Goal: Transaction & Acquisition: Purchase product/service

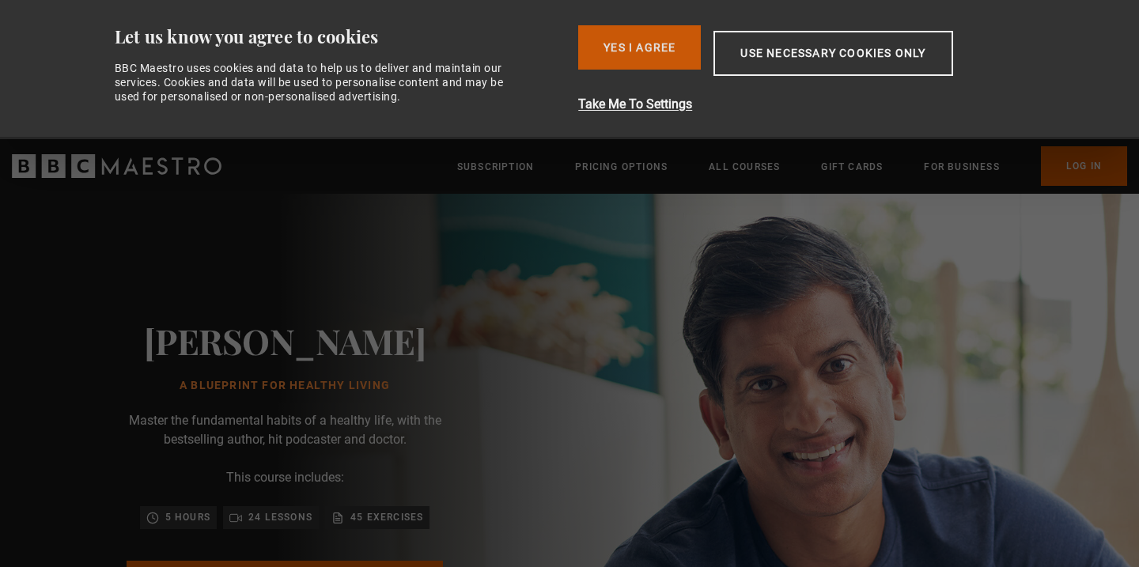
click at [659, 52] on button "Yes I Agree" at bounding box center [639, 47] width 123 height 44
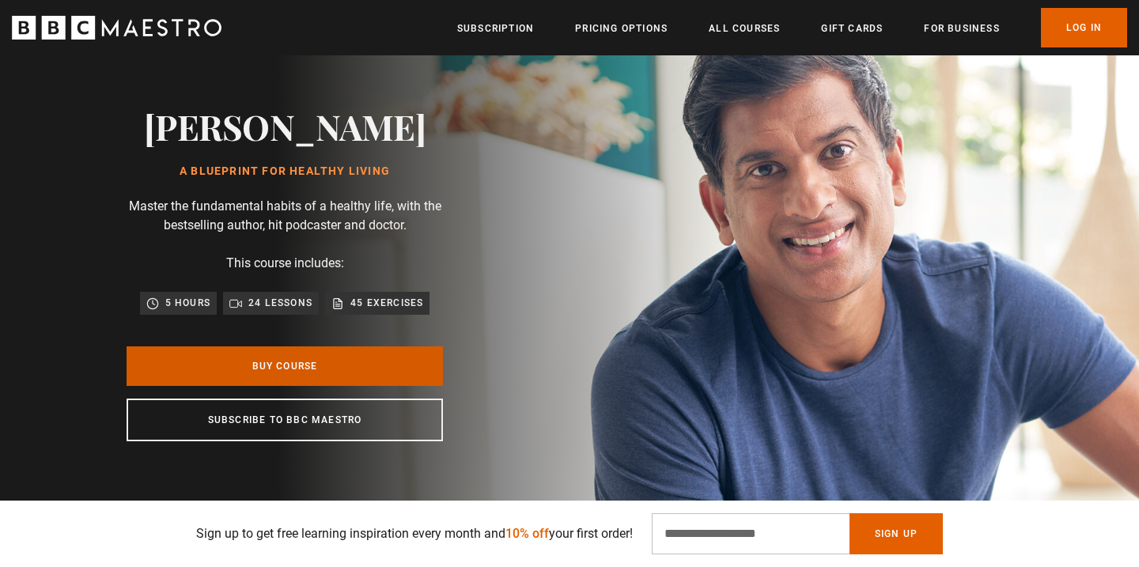
scroll to position [0, 622]
click at [402, 386] on link "Buy Course" at bounding box center [285, 366] width 316 height 40
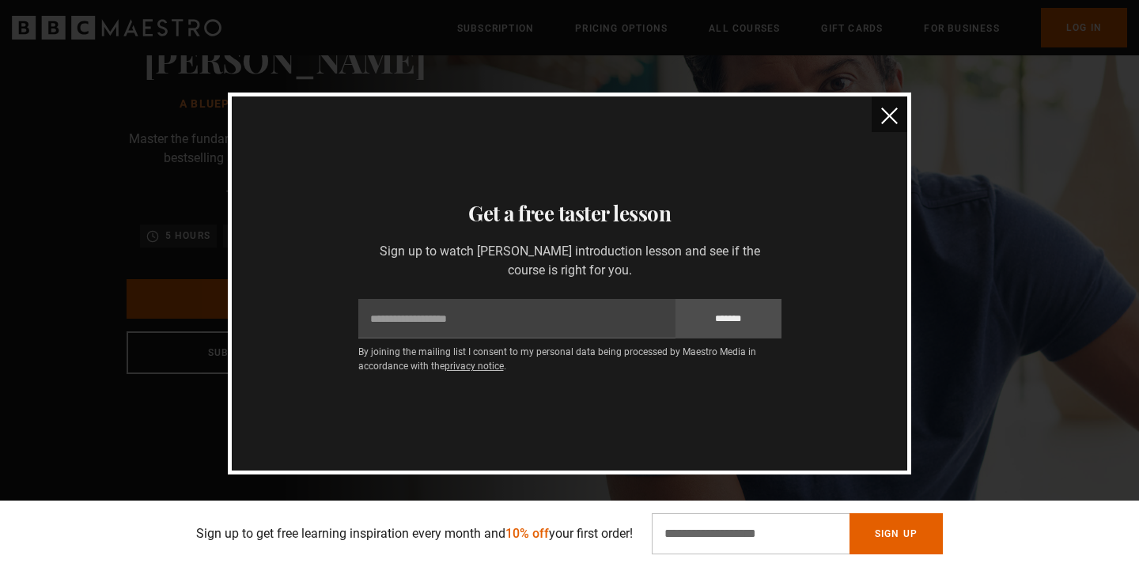
scroll to position [149, 0]
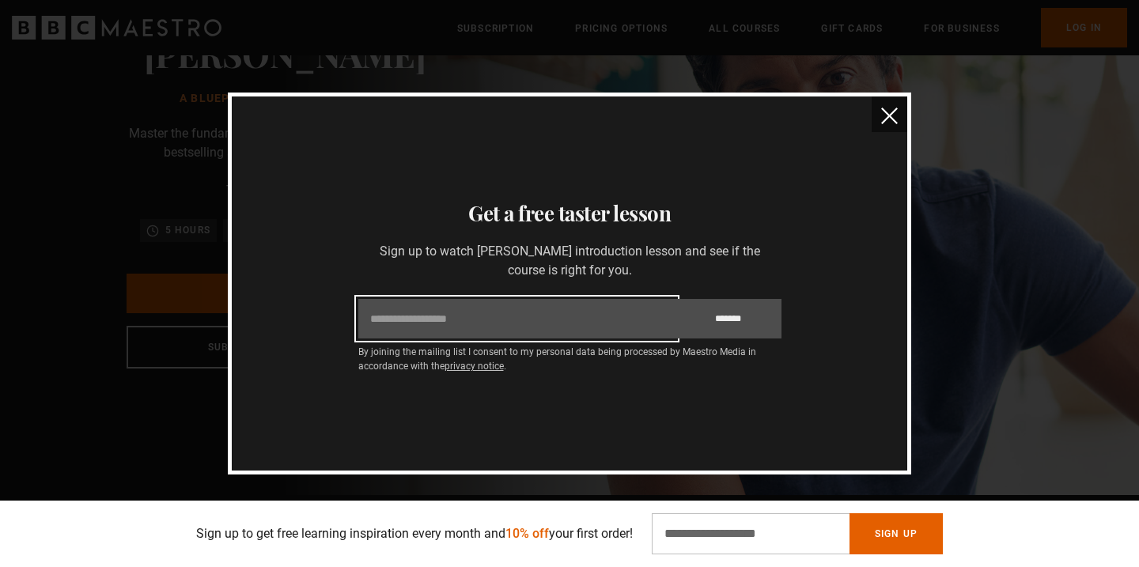
click at [596, 329] on input "Email" at bounding box center [516, 319] width 317 height 40
type input "**********"
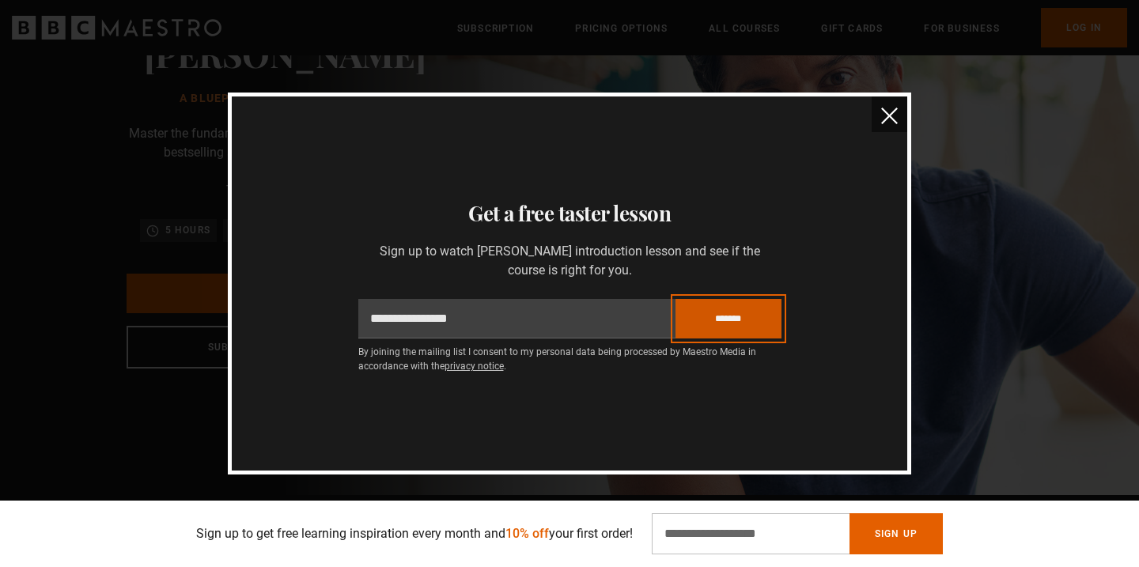
click at [732, 314] on input "*******" at bounding box center [729, 319] width 106 height 40
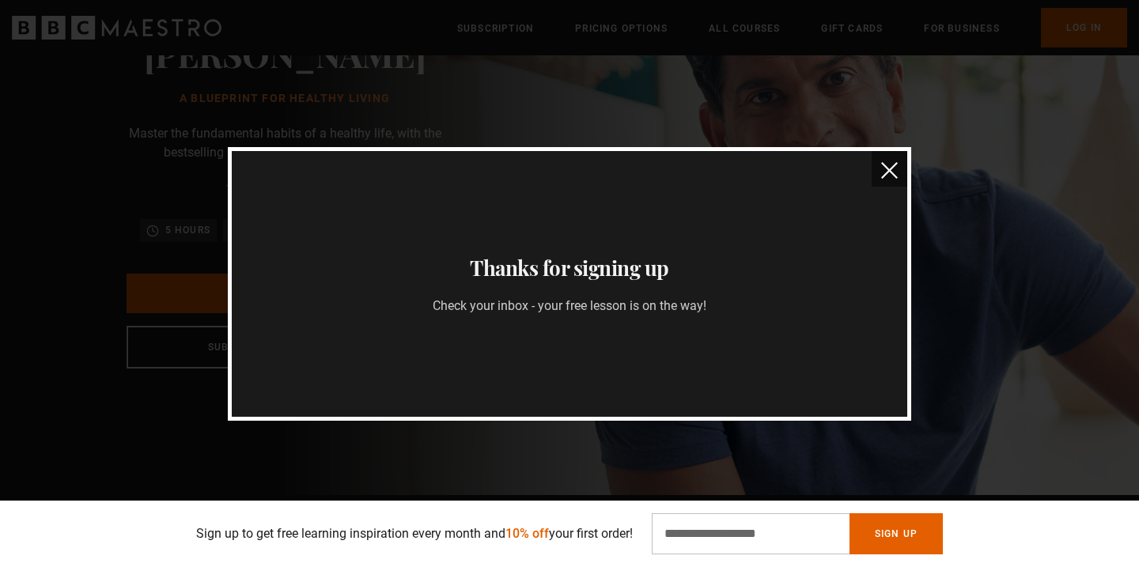
scroll to position [0, 622]
click at [886, 168] on img "close" at bounding box center [889, 170] width 17 height 17
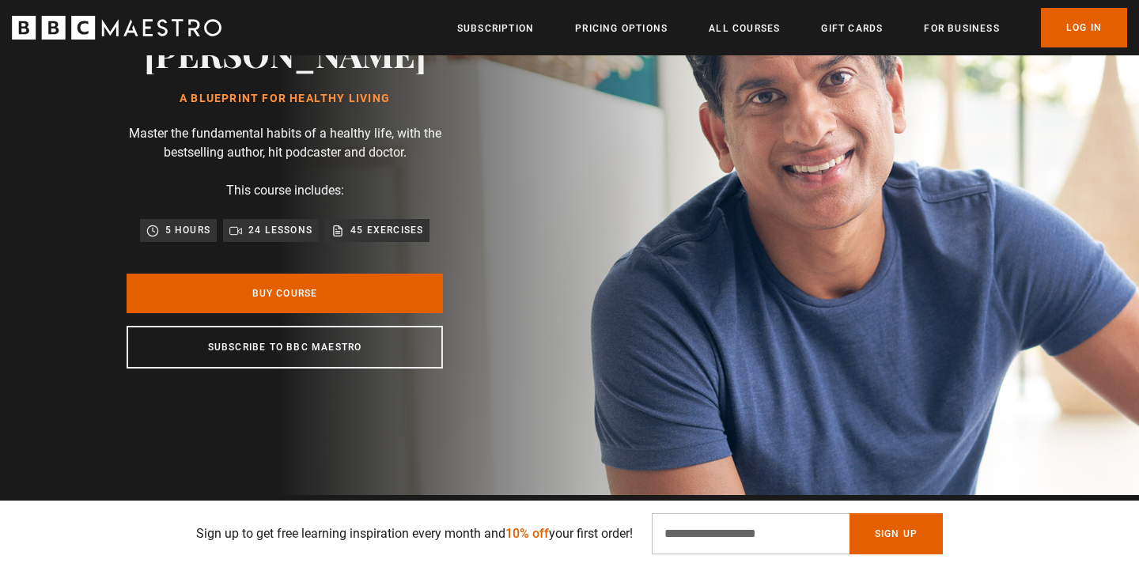
scroll to position [0, 1865]
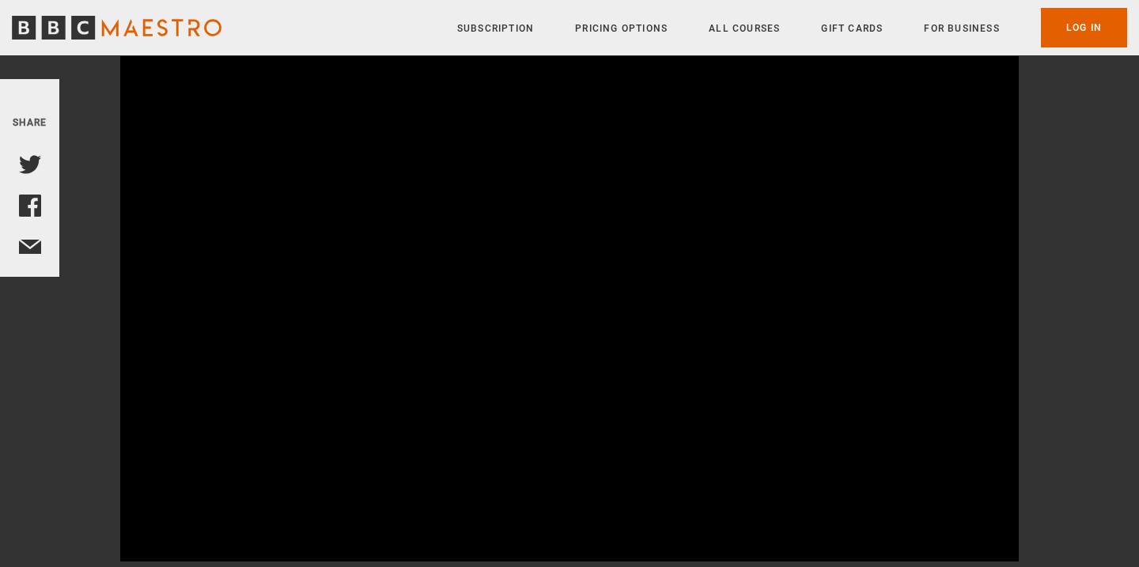
scroll to position [194, 0]
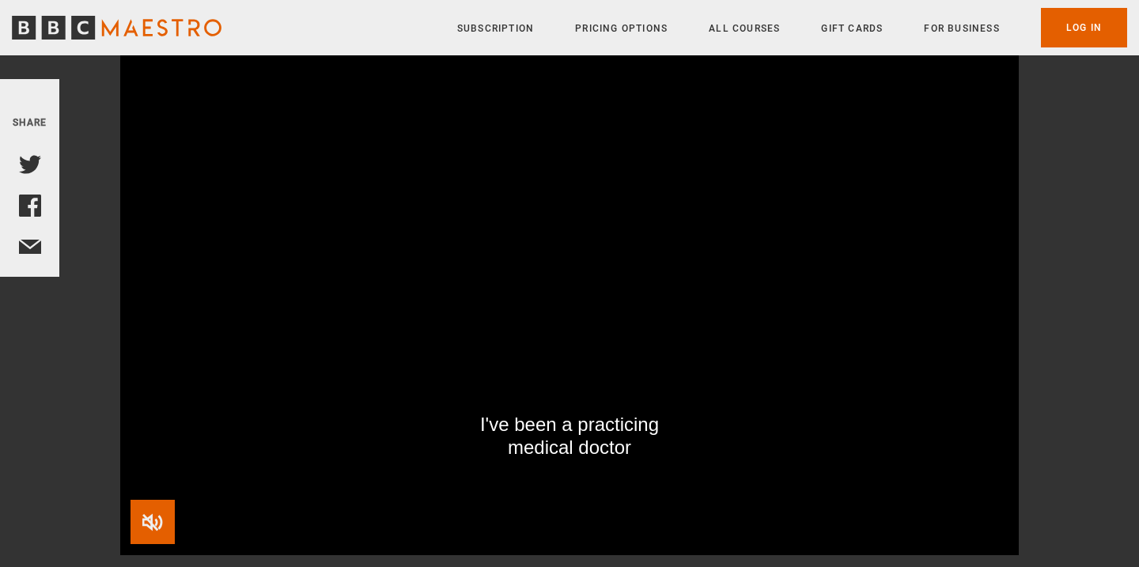
click at [157, 522] on span "Video Player" at bounding box center [153, 522] width 44 height 44
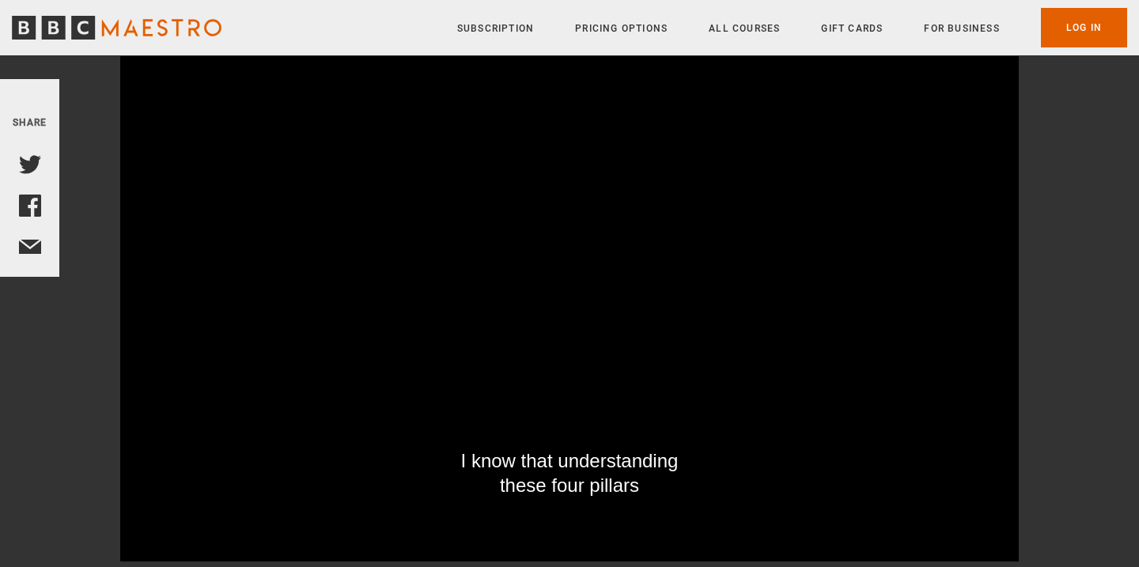
scroll to position [181, 0]
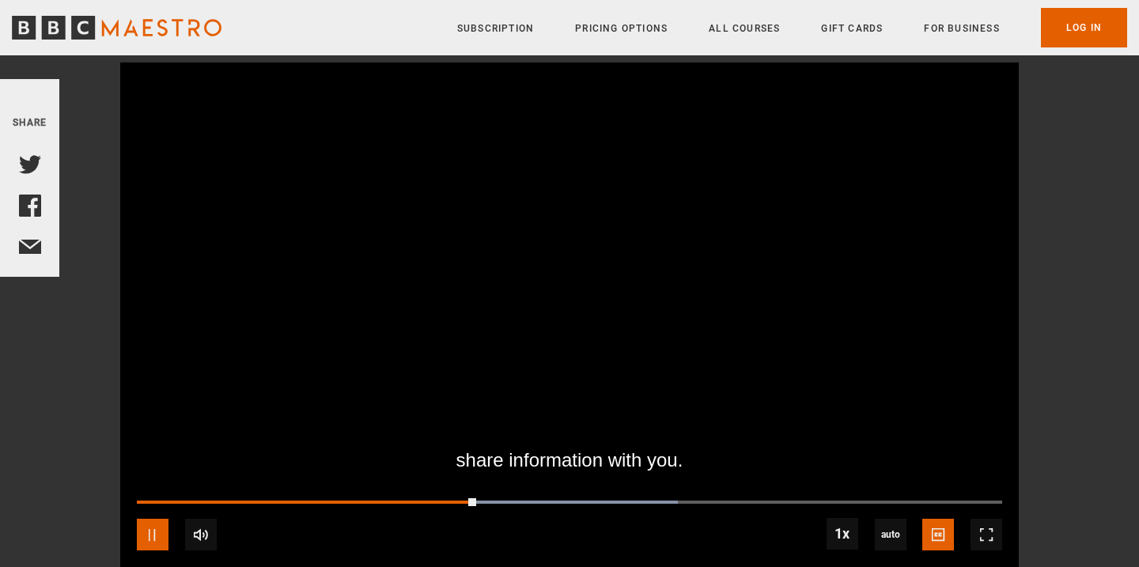
click at [159, 532] on span "Video Player" at bounding box center [153, 535] width 32 height 32
